Goal: Transaction & Acquisition: Download file/media

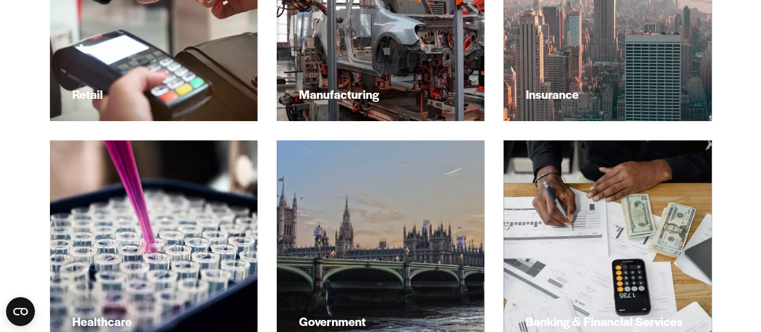
scroll to position [2179, 0]
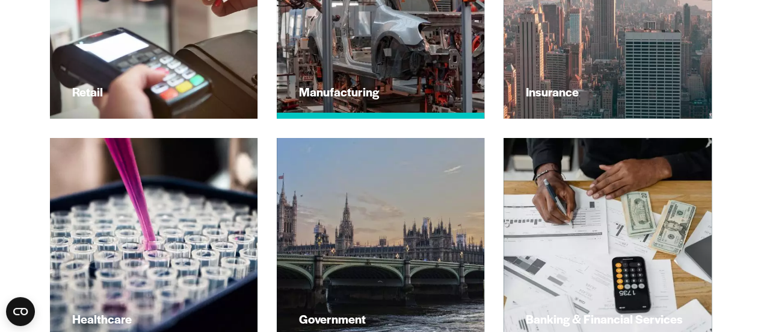
click at [365, 64] on img at bounding box center [381, 15] width 229 height 229
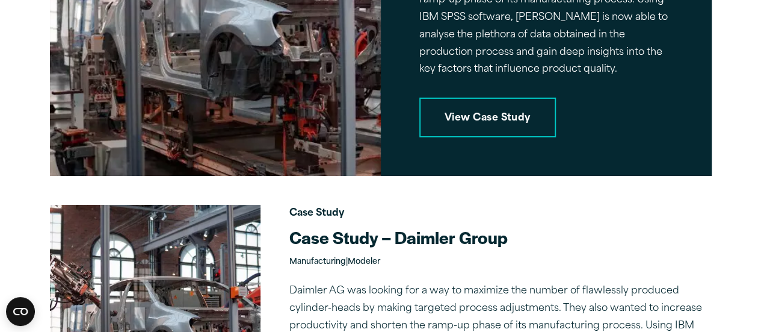
scroll to position [2091, 0]
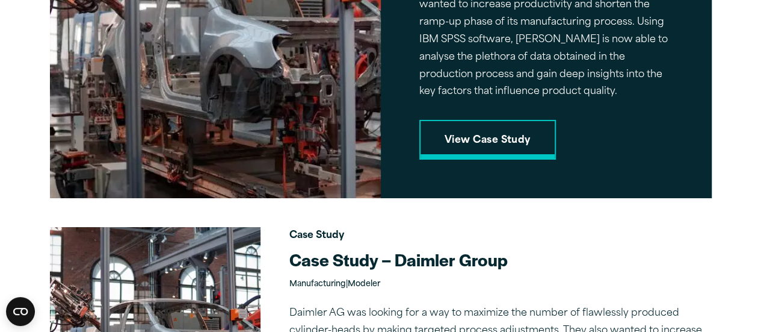
click at [483, 145] on link "View Case Study" at bounding box center [487, 140] width 137 height 40
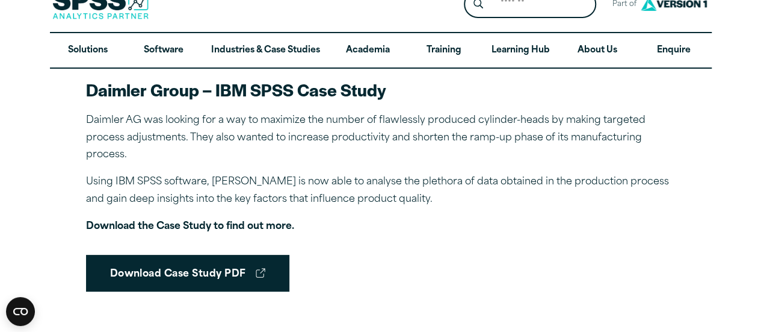
scroll to position [23, 0]
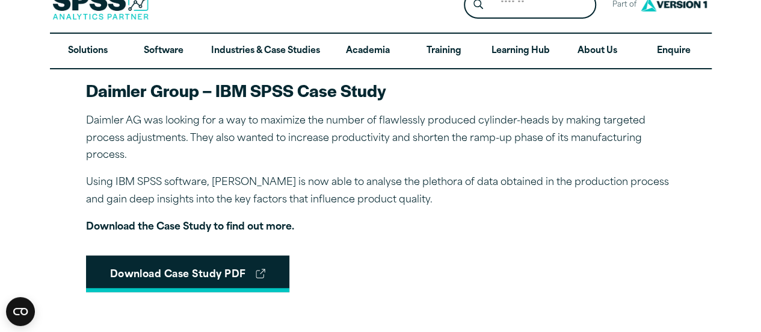
click at [200, 280] on link "Download Case Study PDF" at bounding box center [187, 273] width 203 height 37
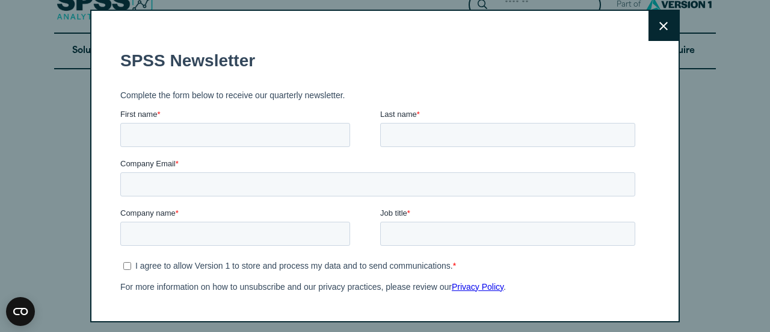
click at [654, 14] on button "Close" at bounding box center [664, 26] width 30 height 30
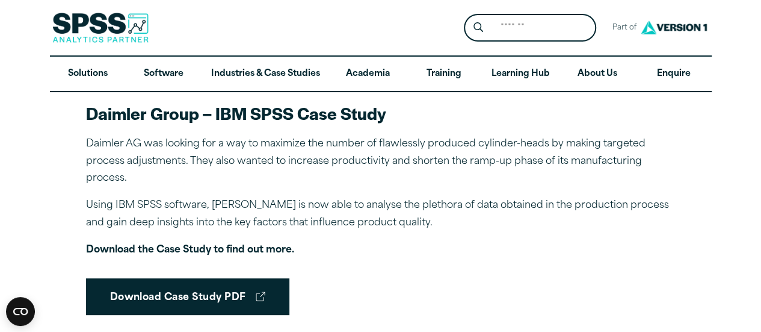
scroll to position [219, 0]
